Goal: Task Accomplishment & Management: Manage account settings

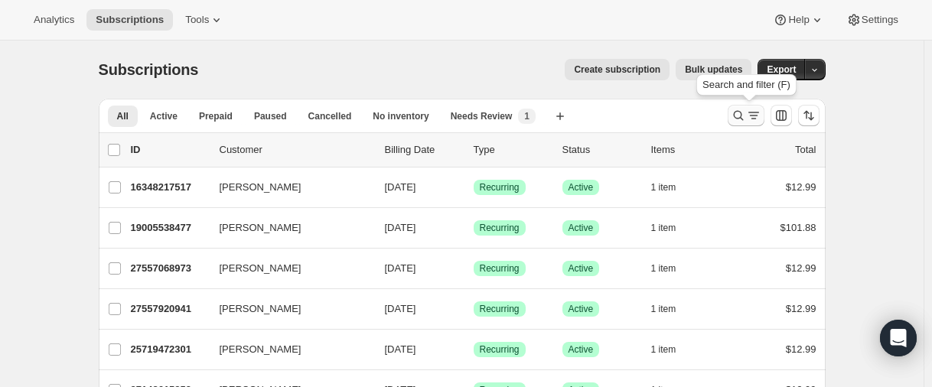
click at [739, 120] on icon "Search and filter results" at bounding box center [738, 115] width 15 height 15
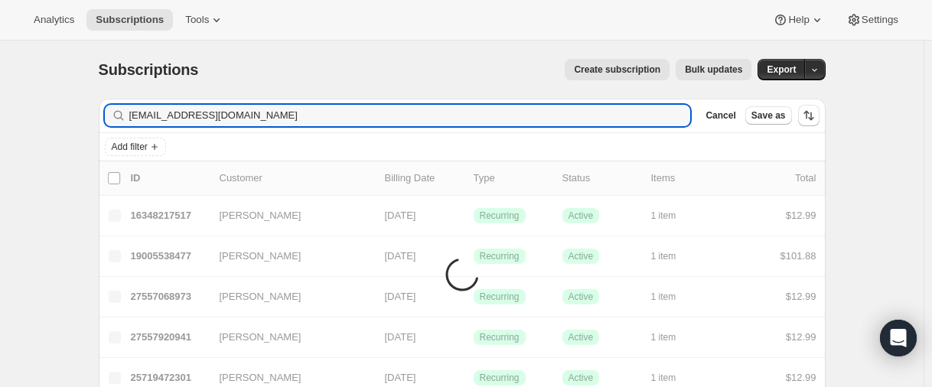
type input "cfainn@gmail.com"
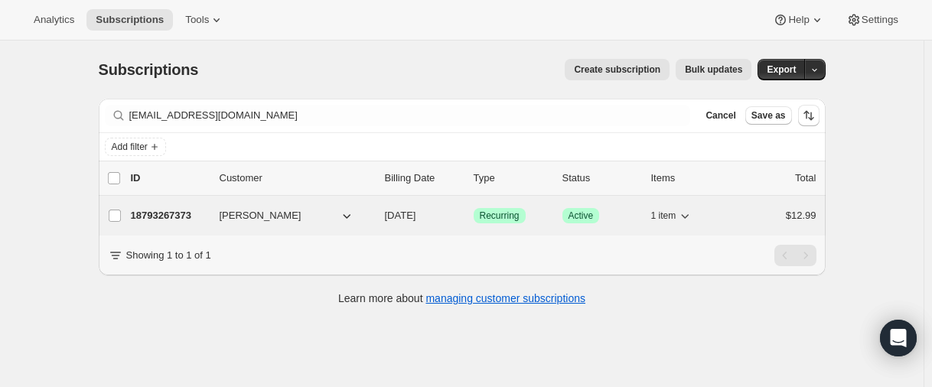
click at [163, 220] on p "18793267373" at bounding box center [169, 215] width 77 height 15
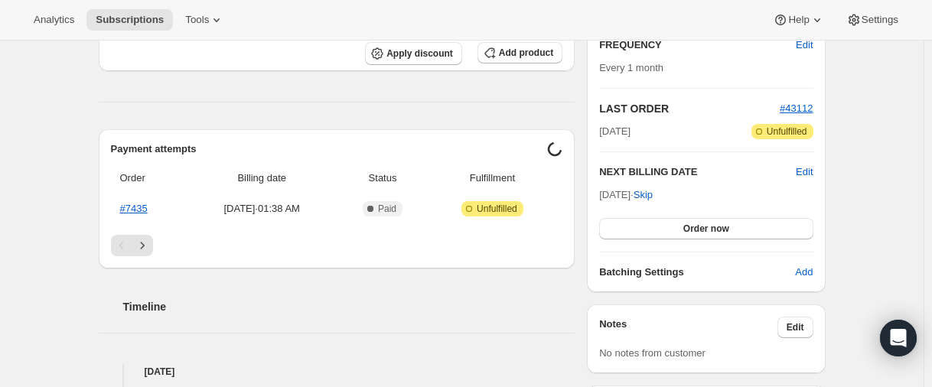
scroll to position [306, 0]
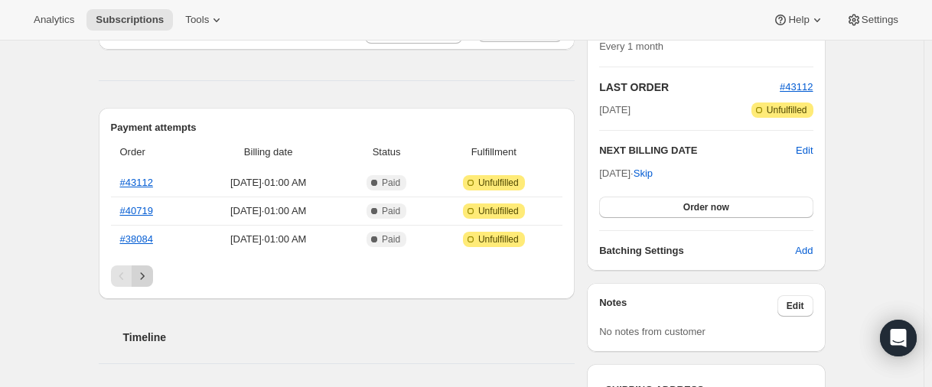
click at [141, 282] on icon "Next" at bounding box center [142, 276] width 15 height 15
click at [129, 278] on icon "Previous" at bounding box center [121, 276] width 15 height 15
click at [141, 281] on icon "Next" at bounding box center [142, 276] width 15 height 15
click at [145, 282] on icon "Next" at bounding box center [142, 276] width 15 height 15
click at [142, 281] on icon "Next" at bounding box center [142, 276] width 15 height 15
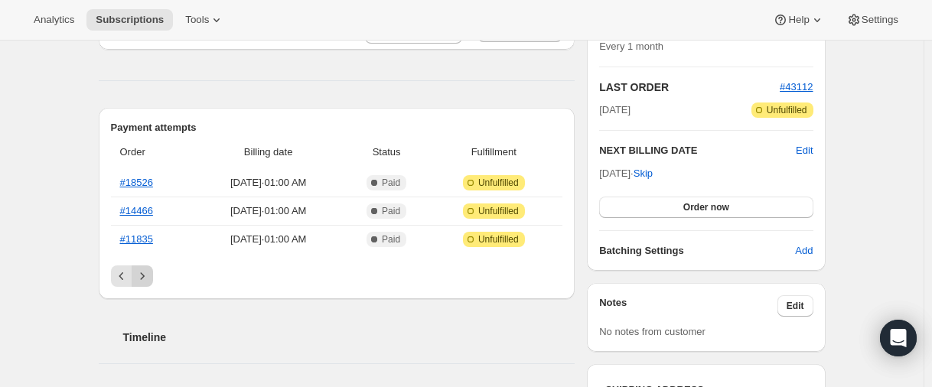
click at [142, 281] on icon "Next" at bounding box center [142, 276] width 15 height 15
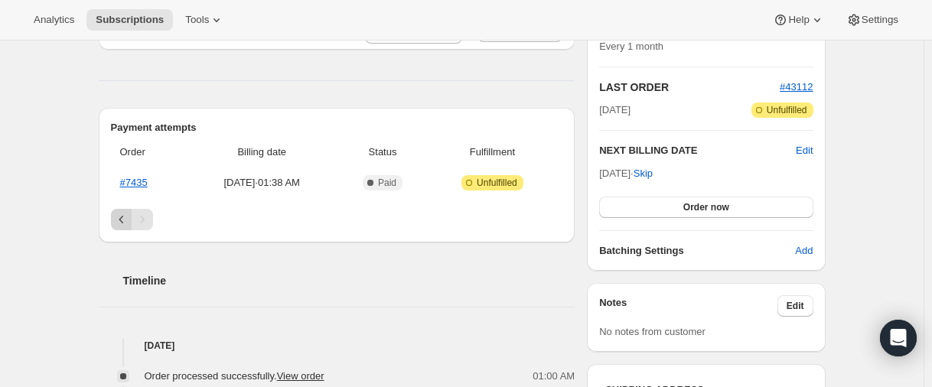
click at [127, 225] on icon "Previous" at bounding box center [121, 219] width 15 height 15
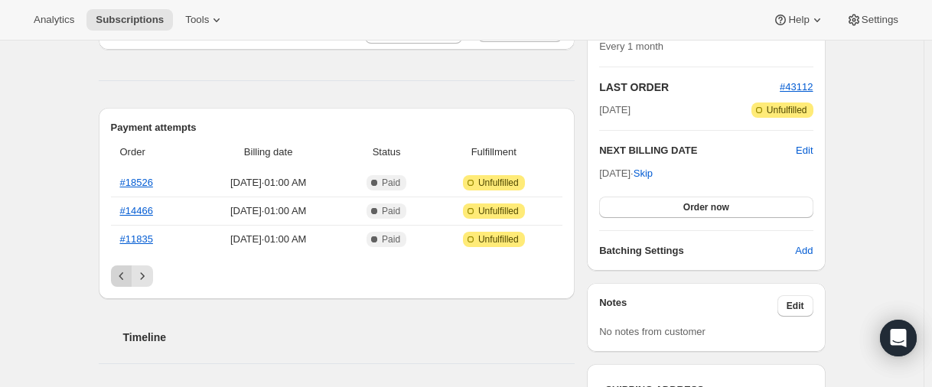
click at [126, 282] on icon "Previous" at bounding box center [121, 276] width 15 height 15
click at [125, 282] on div "Pagination" at bounding box center [121, 275] width 21 height 21
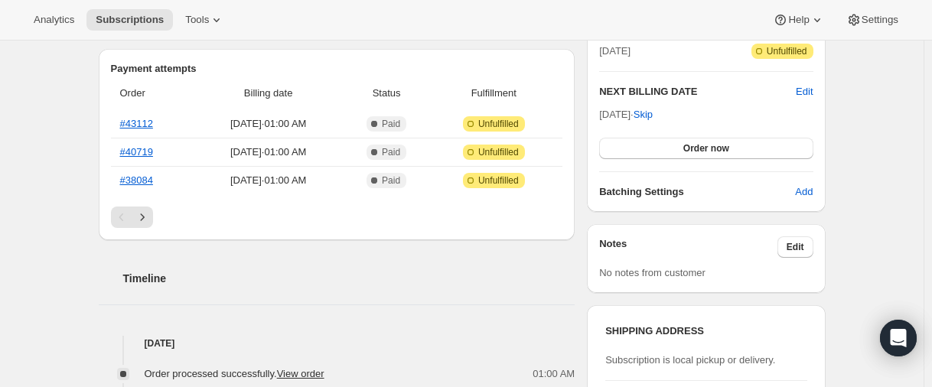
scroll to position [536, 0]
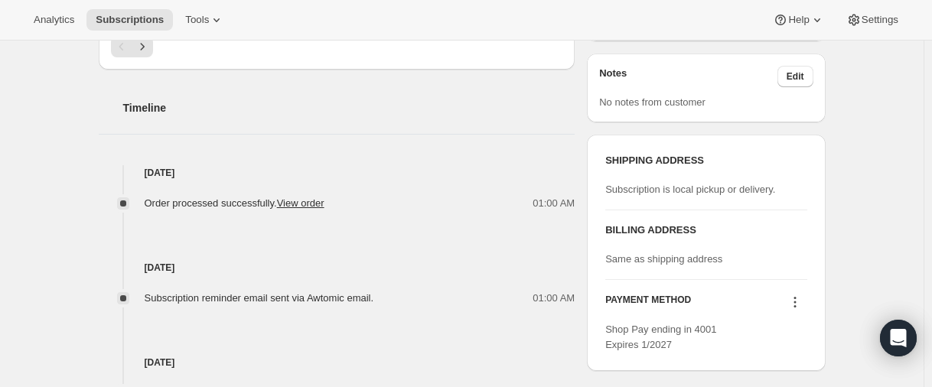
click at [801, 298] on icon at bounding box center [794, 302] width 15 height 15
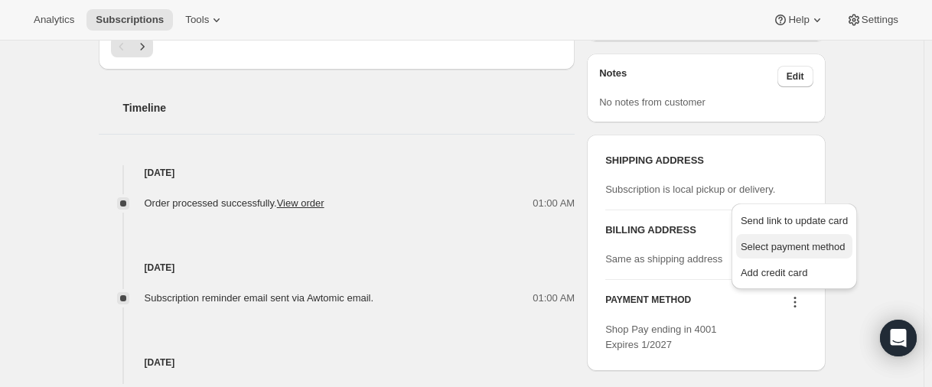
click at [845, 239] on span "Select payment method" at bounding box center [794, 246] width 107 height 15
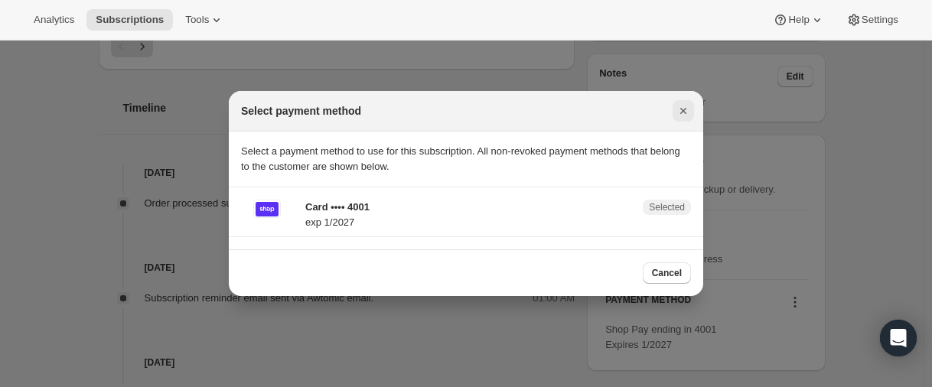
click at [679, 109] on icon "Close" at bounding box center [683, 110] width 15 height 15
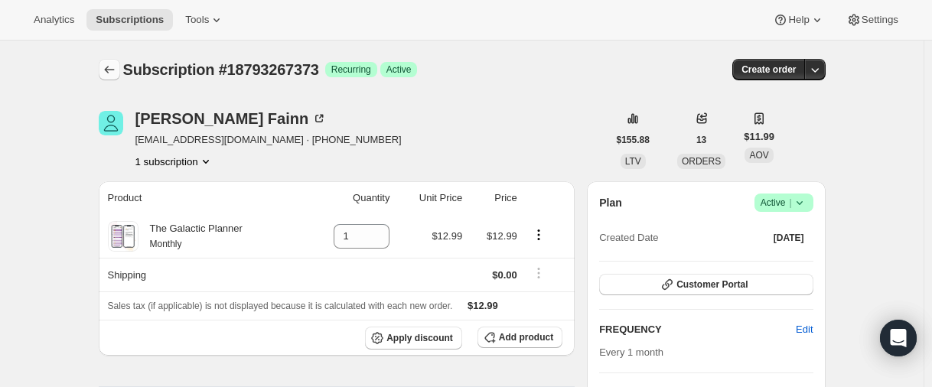
click at [113, 73] on icon "Subscriptions" at bounding box center [109, 69] width 15 height 15
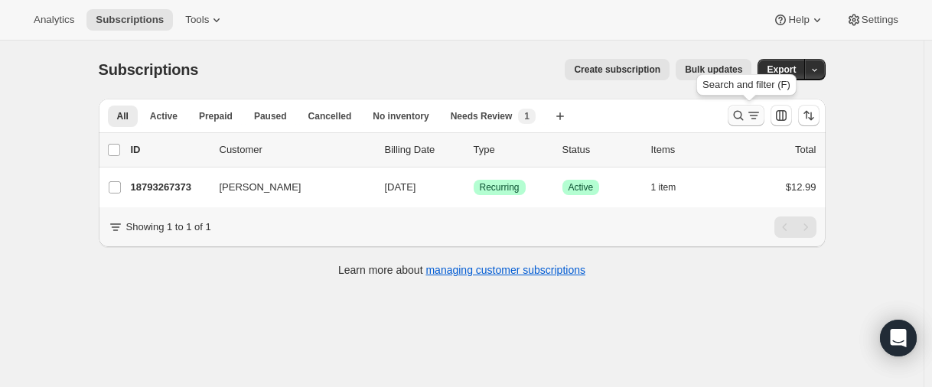
click at [735, 115] on icon "Search and filter results" at bounding box center [738, 115] width 15 height 15
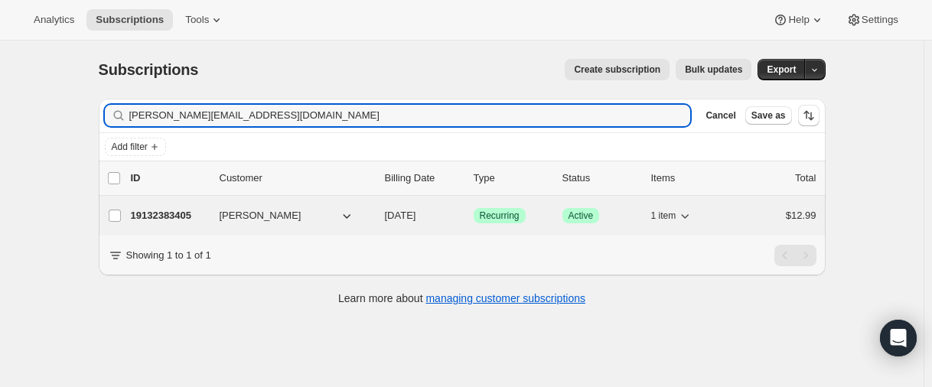
type input "jessica.owthwaite@icloud.com"
click at [169, 220] on p "19132383405" at bounding box center [169, 215] width 77 height 15
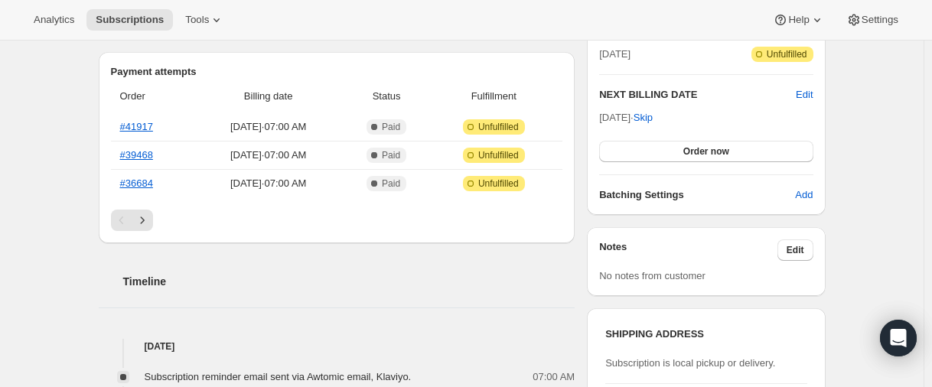
scroll to position [306, 0]
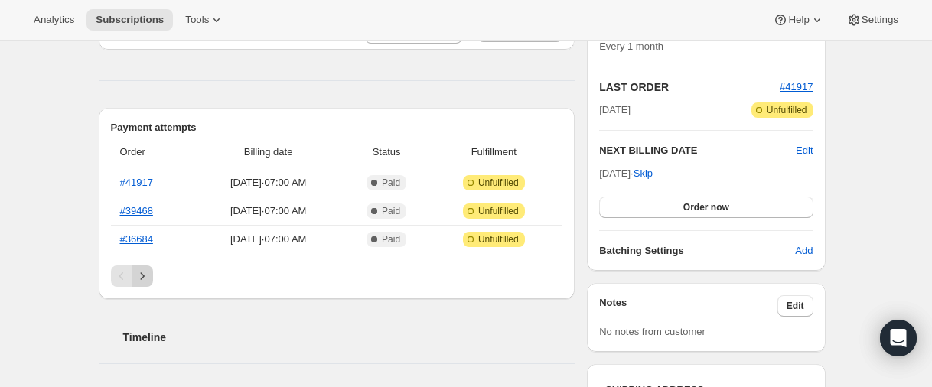
click at [148, 280] on icon "Next" at bounding box center [142, 276] width 15 height 15
click at [140, 278] on icon "Next" at bounding box center [142, 276] width 15 height 15
click at [141, 278] on icon "Next" at bounding box center [142, 276] width 15 height 15
click at [123, 271] on icon "Previous" at bounding box center [121, 276] width 15 height 15
click at [126, 273] on icon "Previous" at bounding box center [121, 276] width 15 height 15
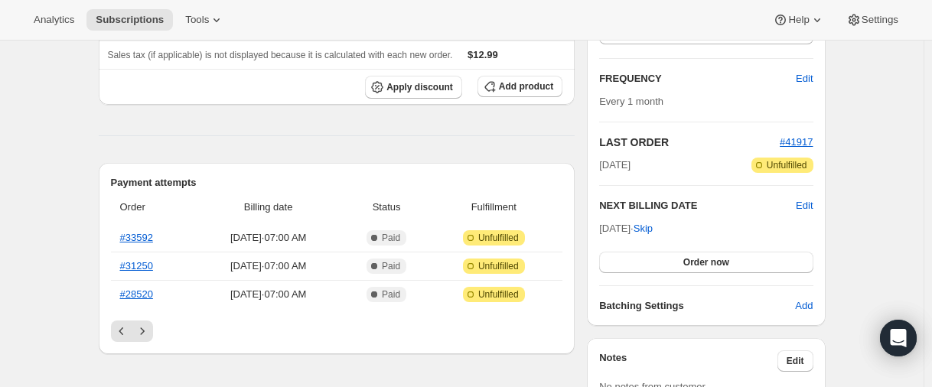
scroll to position [0, 0]
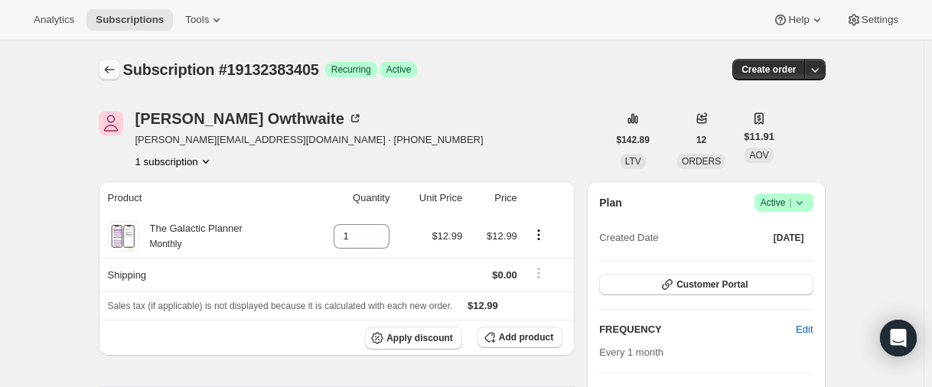
click at [106, 69] on icon "Subscriptions" at bounding box center [109, 69] width 15 height 15
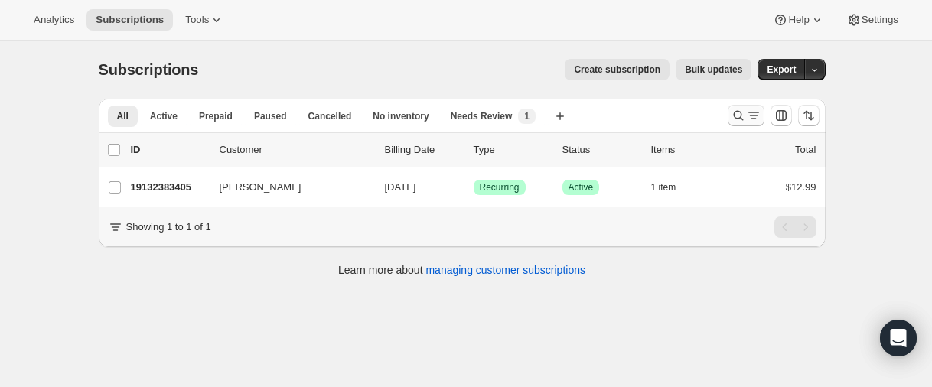
click at [733, 117] on button "Search and filter results" at bounding box center [746, 115] width 37 height 21
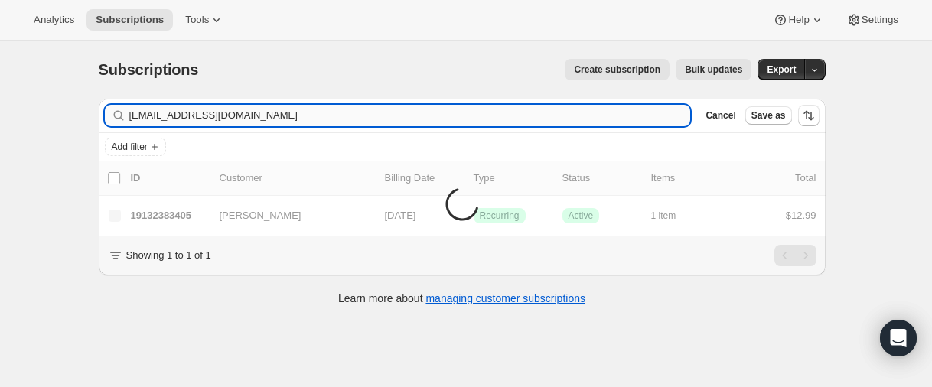
click at [149, 111] on input "sissyleerhwy49@gmail.com" at bounding box center [410, 115] width 562 height 21
click at [234, 116] on input "sissyleerhwy49@gmail.com" at bounding box center [410, 115] width 562 height 21
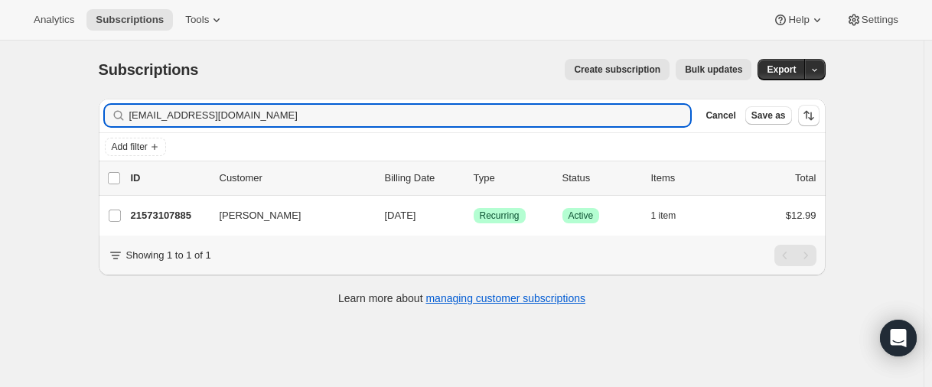
type input "sissyleerhwy49@gmail.com"
click at [193, 120] on input "sissyleerhwy49@gmail.com" at bounding box center [396, 115] width 534 height 21
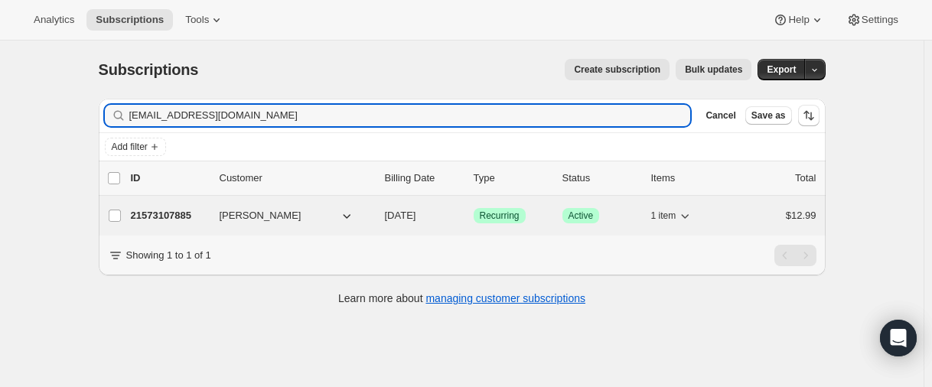
click at [172, 213] on p "21573107885" at bounding box center [169, 215] width 77 height 15
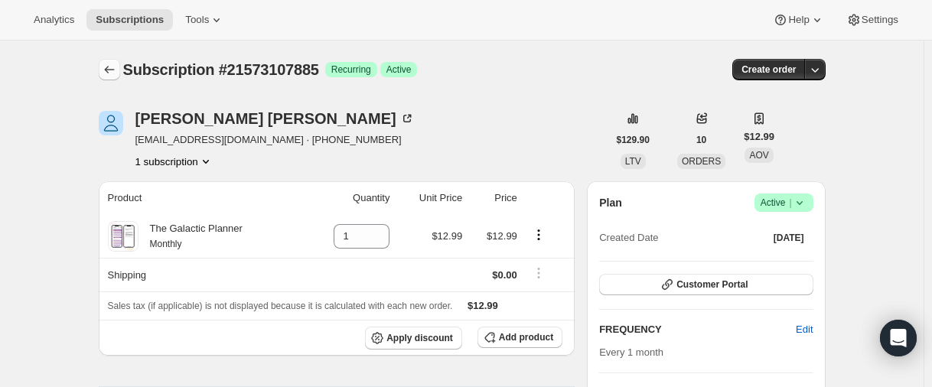
click at [117, 70] on icon "Subscriptions" at bounding box center [109, 69] width 15 height 15
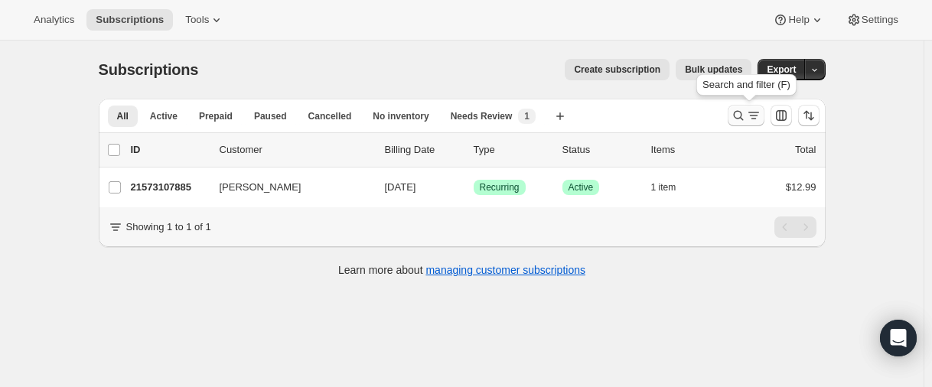
click at [734, 116] on icon "Search and filter results" at bounding box center [738, 115] width 15 height 15
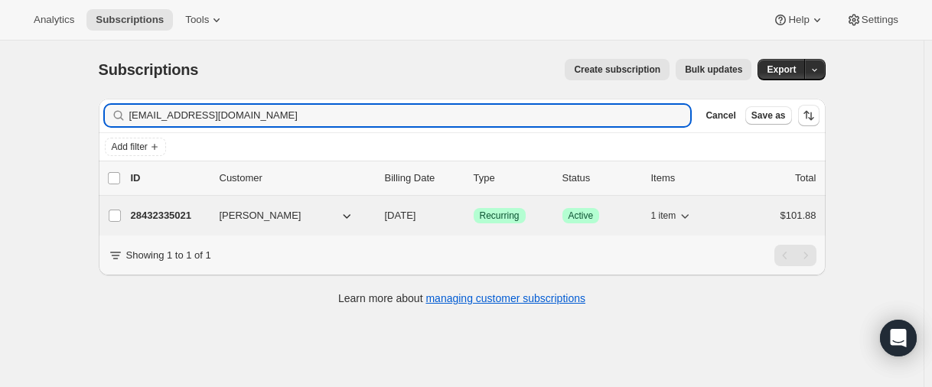
type input "[EMAIL_ADDRESS][DOMAIN_NAME]"
click at [178, 212] on p "28432335021" at bounding box center [169, 215] width 77 height 15
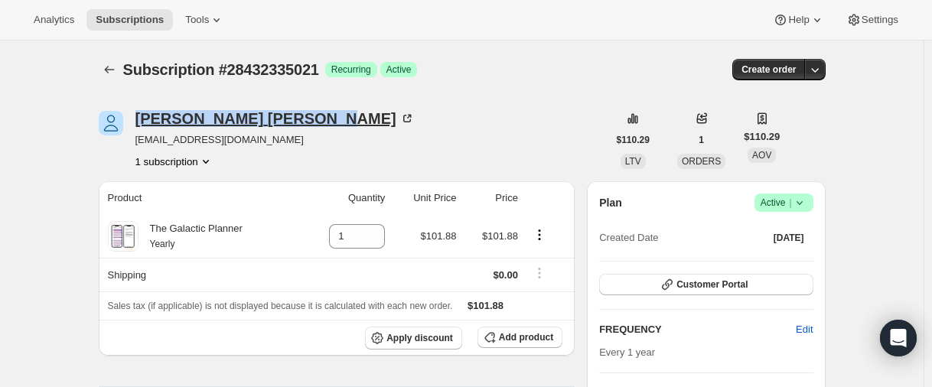
drag, startPoint x: 134, startPoint y: 115, endPoint x: 264, endPoint y: 114, distance: 130.1
click at [264, 114] on div "Shaun Cronquist shaunmarie2020@gamil.com 1 subscription" at bounding box center [353, 140] width 509 height 58
copy div "Shaun Cronquist"
click at [194, 114] on div "Shaun Cronquist" at bounding box center [274, 118] width 279 height 15
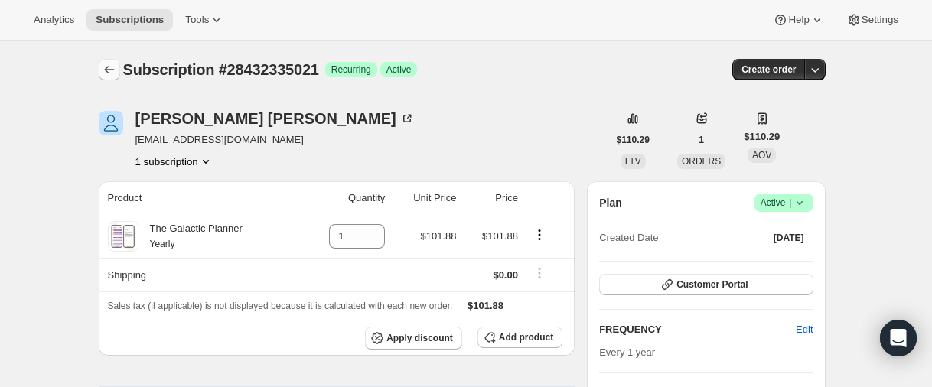
click at [108, 70] on icon "Subscriptions" at bounding box center [109, 69] width 15 height 15
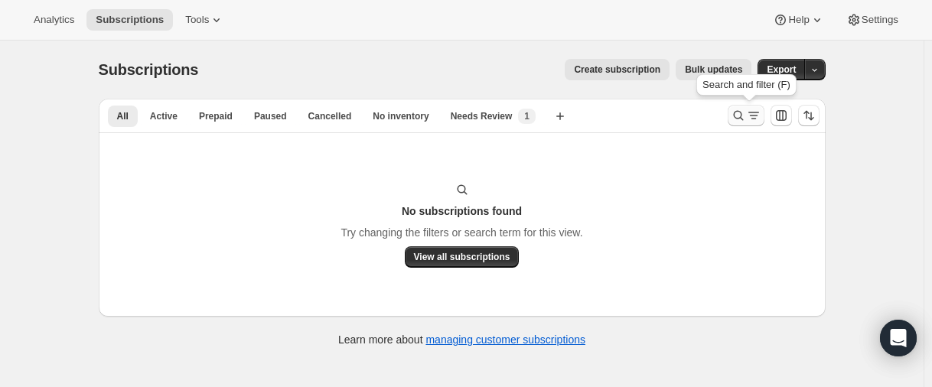
click at [742, 106] on button "Search and filter results" at bounding box center [746, 115] width 37 height 21
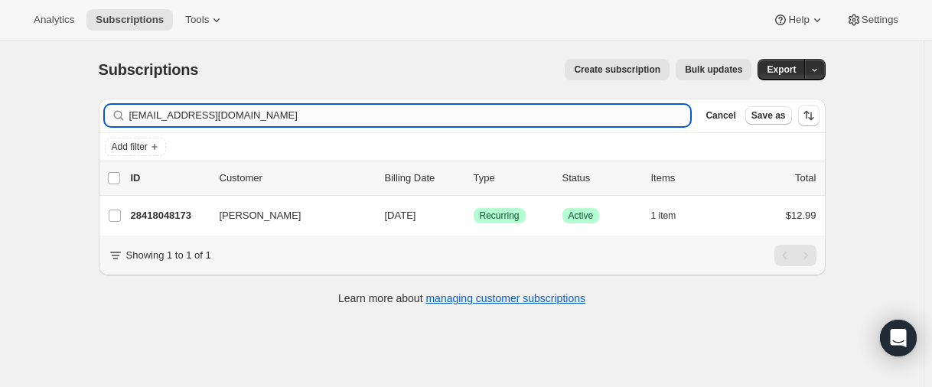
click at [212, 117] on input "[EMAIL_ADDRESS][DOMAIN_NAME]" at bounding box center [410, 115] width 562 height 21
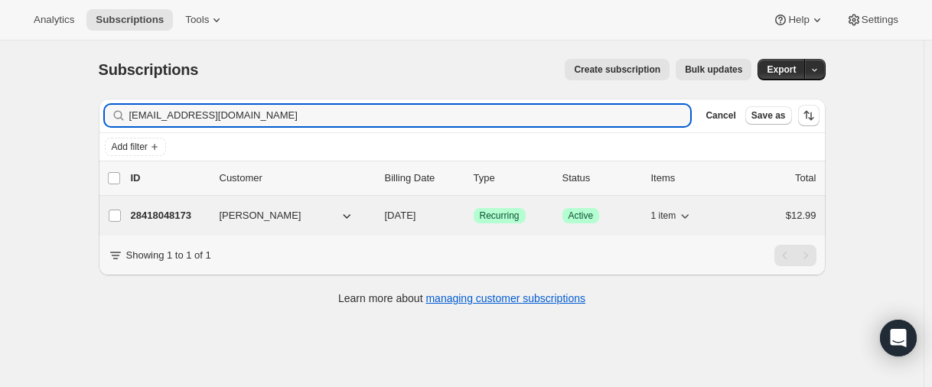
type input "[EMAIL_ADDRESS][DOMAIN_NAME]"
click at [178, 217] on p "28418048173" at bounding box center [169, 215] width 77 height 15
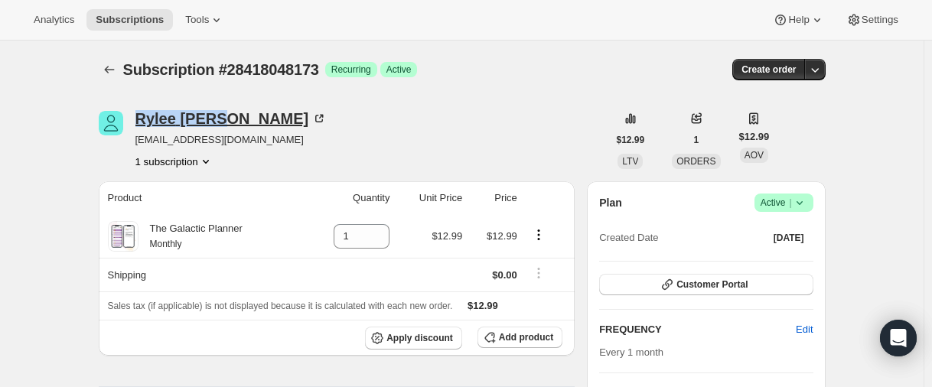
drag, startPoint x: 136, startPoint y: 114, endPoint x: 230, endPoint y: 121, distance: 93.6
click at [230, 121] on div "[PERSON_NAME] [EMAIL_ADDRESS][DOMAIN_NAME] 1 subscription" at bounding box center [353, 140] width 509 height 58
copy div "[PERSON_NAME]"
click at [111, 67] on icon "Subscriptions" at bounding box center [109, 69] width 15 height 15
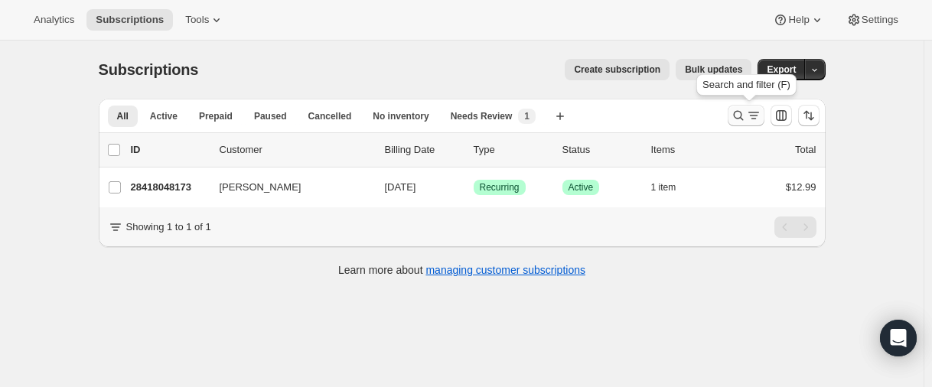
click at [734, 116] on icon "Search and filter results" at bounding box center [738, 115] width 15 height 15
